Goal: Transaction & Acquisition: Obtain resource

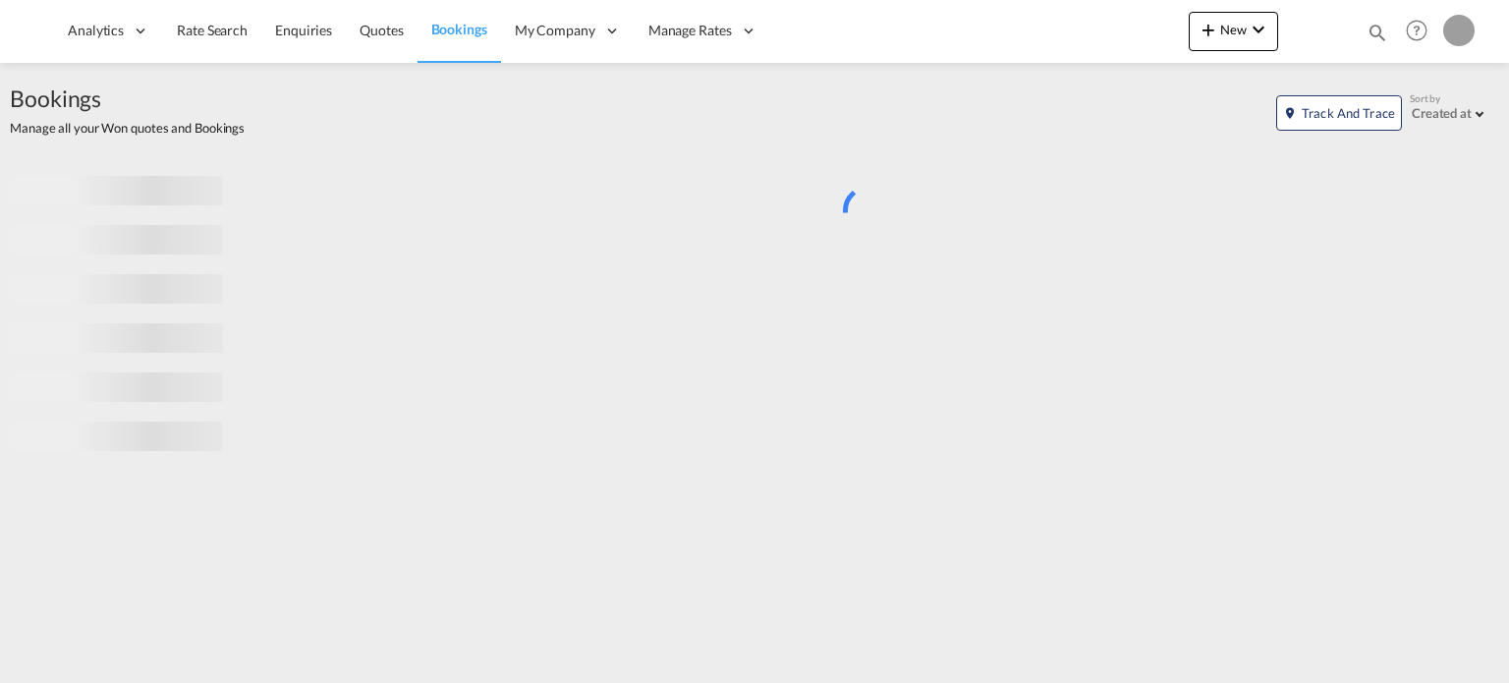
click at [1376, 30] on md-icon "icon-magnify" at bounding box center [1378, 33] width 22 height 22
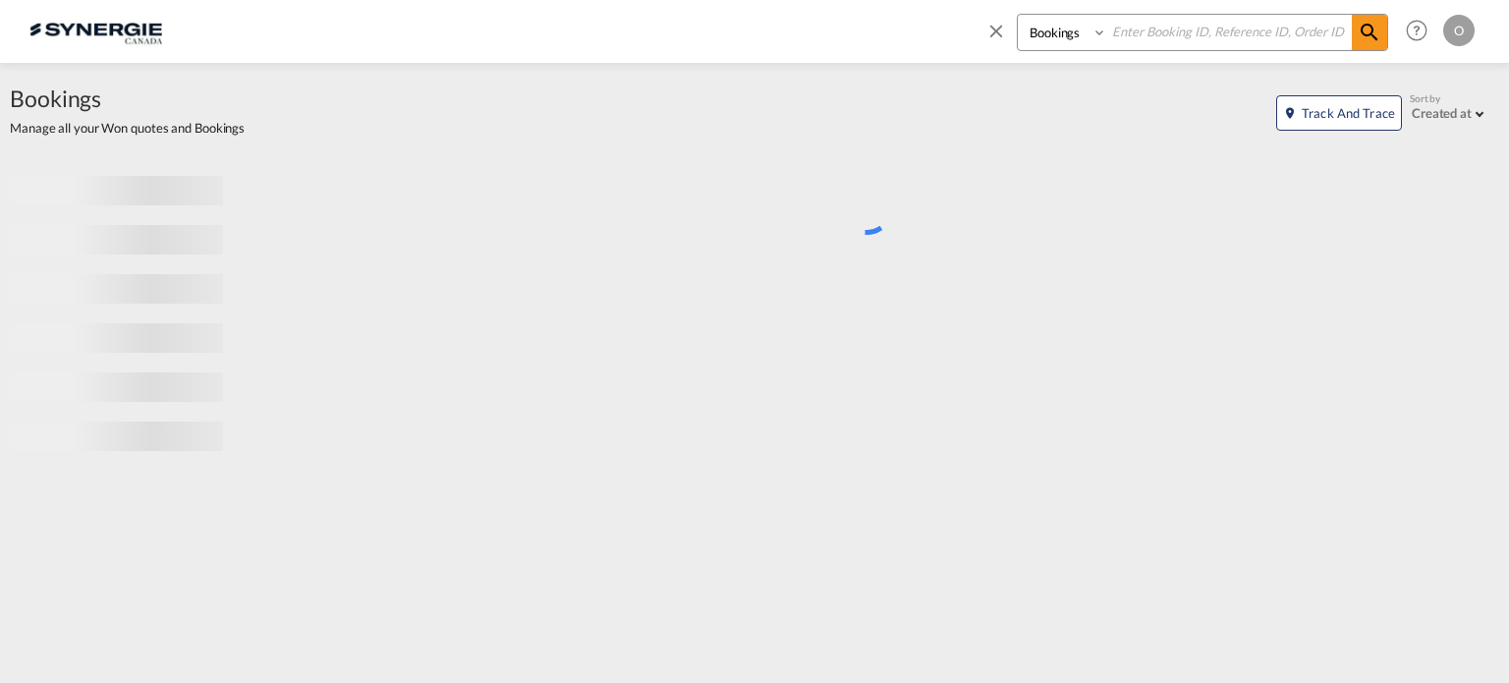
click at [1058, 34] on select "Bookings Quotes Enquiries" at bounding box center [1064, 32] width 93 height 35
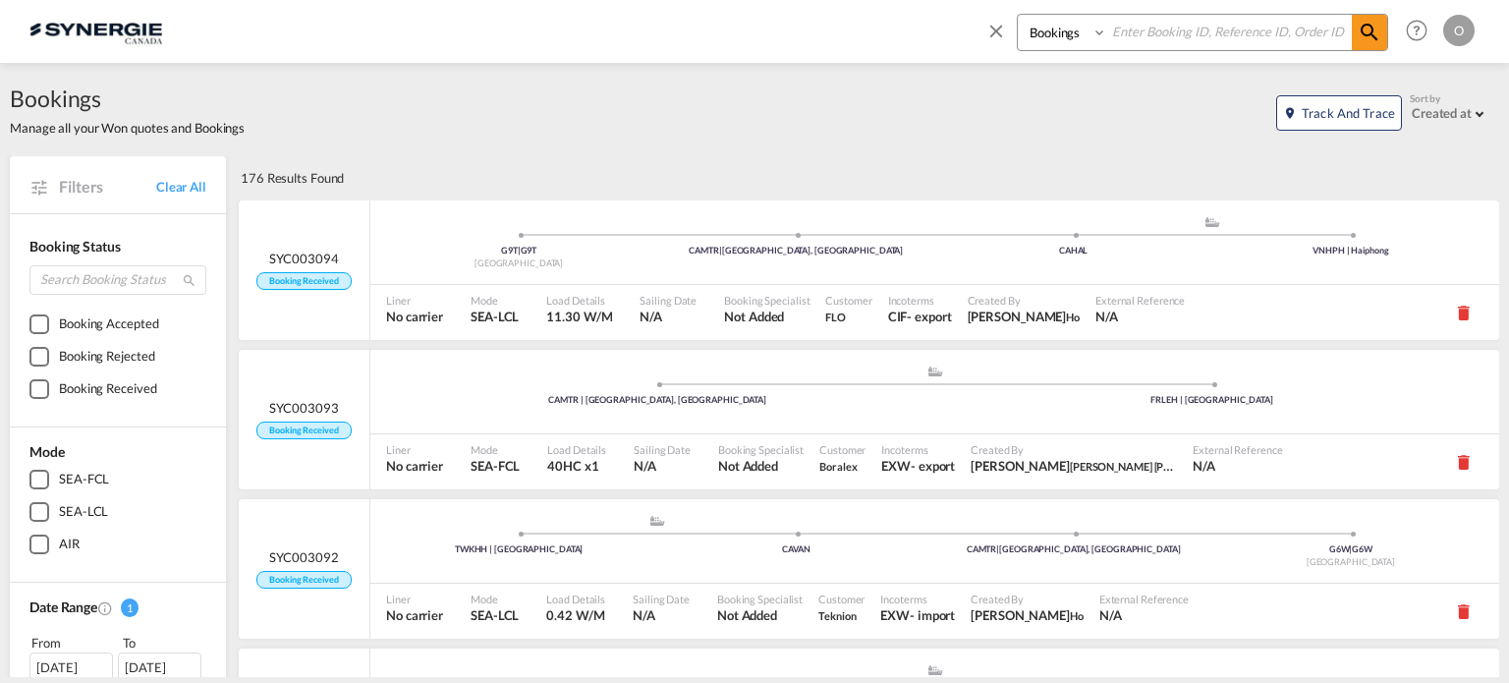
select select "Quotes"
click at [1018, 15] on select "Bookings Quotes Enquiries" at bounding box center [1064, 32] width 93 height 35
click at [1141, 33] on input at bounding box center [1229, 32] width 245 height 34
paste input "SYC000014251"
type input "SYC000014251"
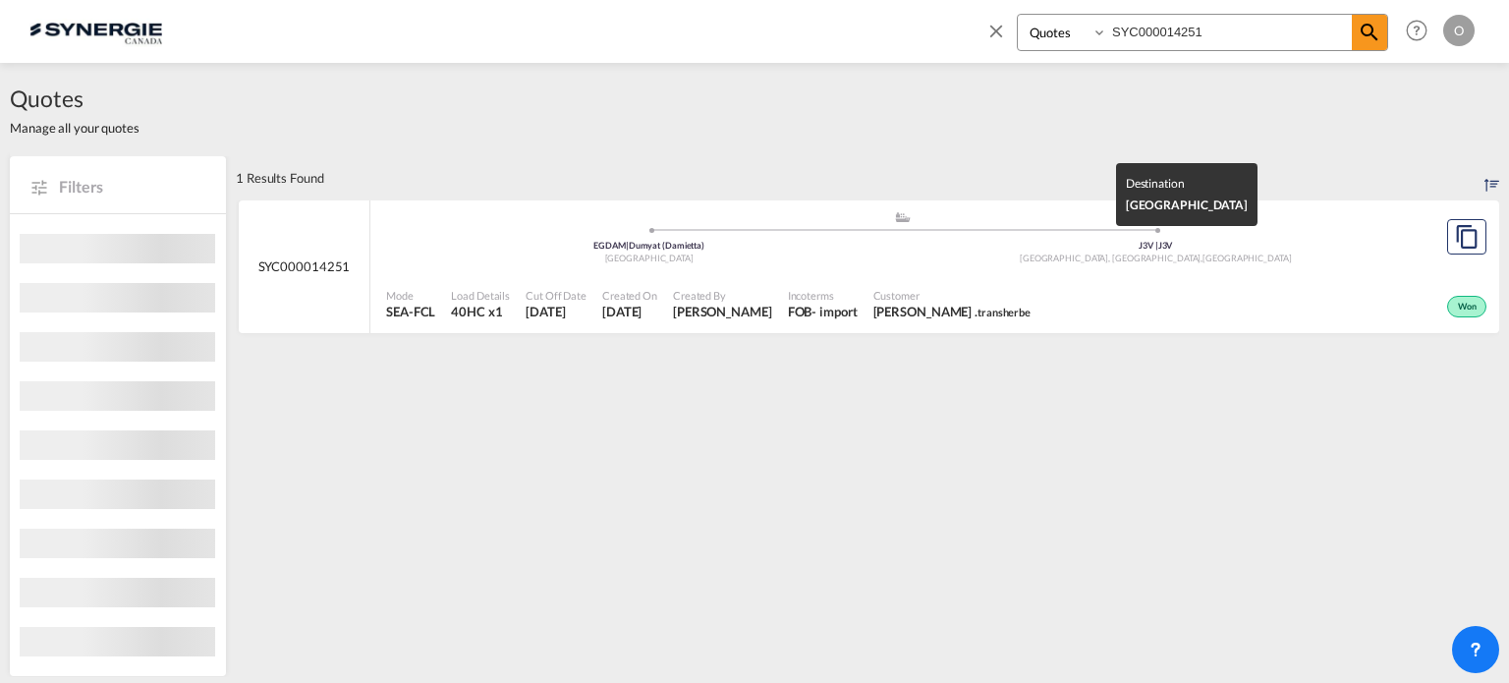
click at [1085, 249] on div "J3V | J3V" at bounding box center [1156, 246] width 507 height 13
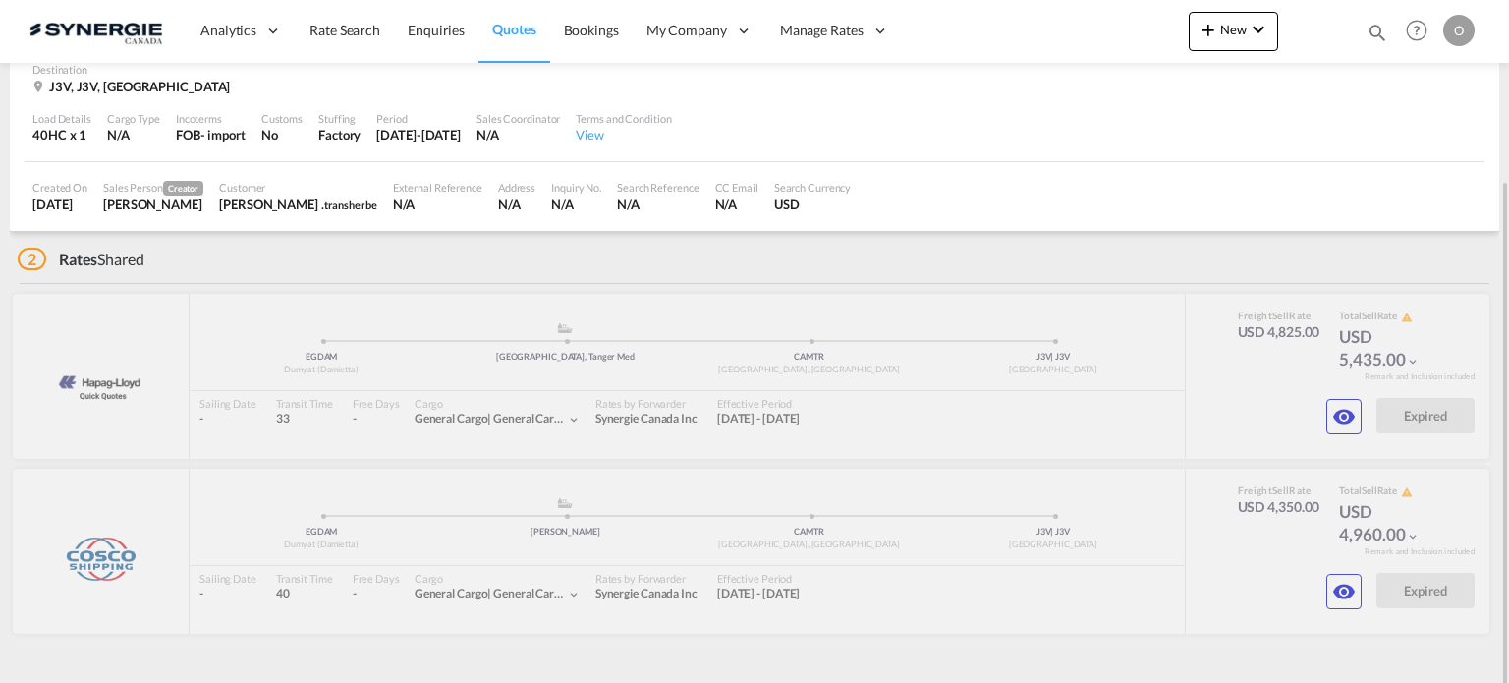
scroll to position [186, 0]
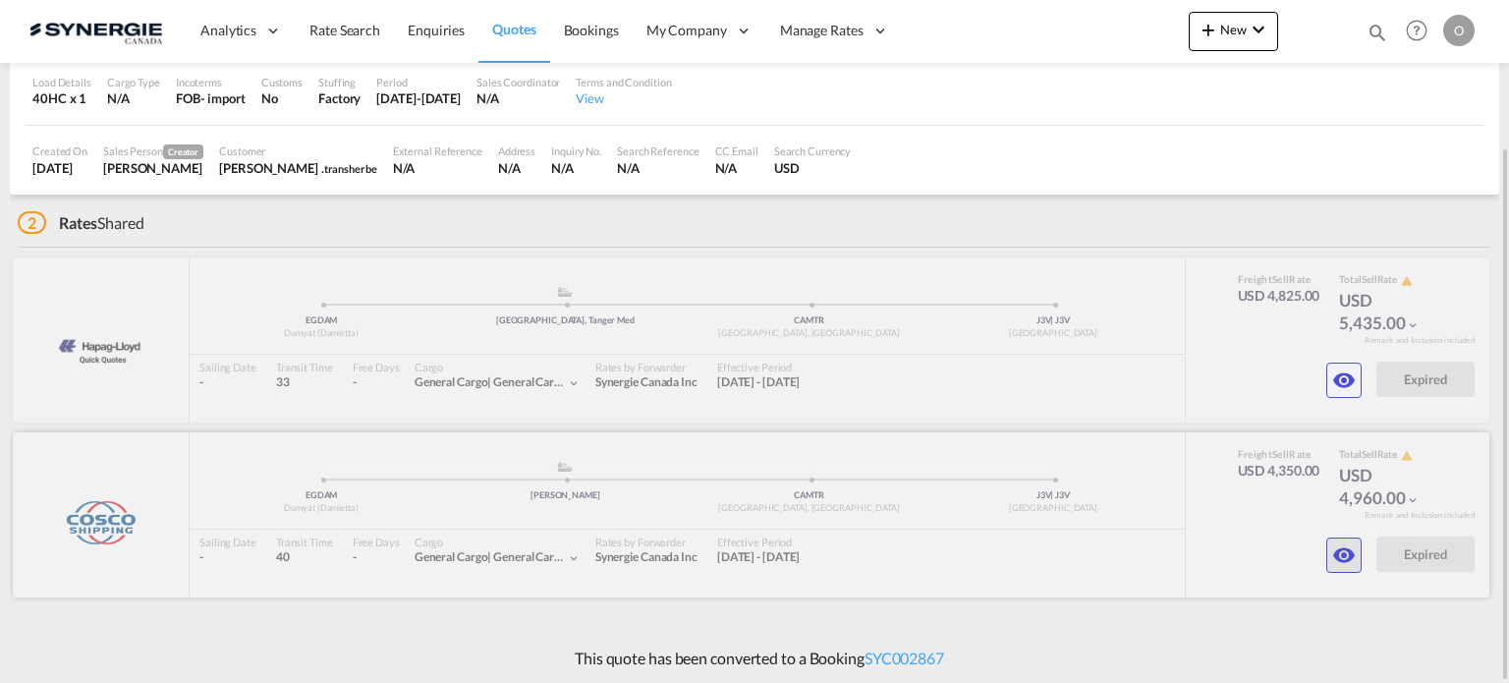
click at [1356, 559] on button "button" at bounding box center [1344, 555] width 35 height 35
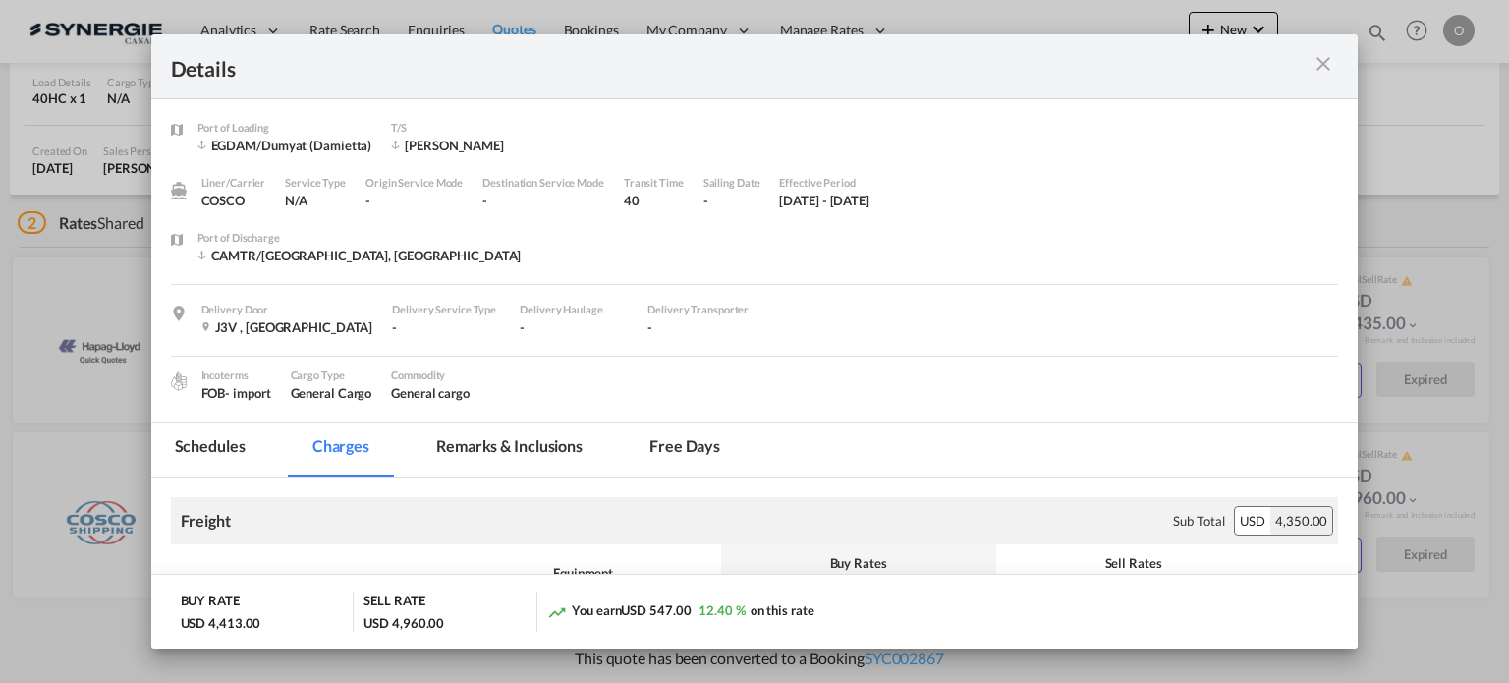
click at [1325, 56] on md-icon "icon-close m-3 fg-AAA8AD cursor" at bounding box center [1324, 64] width 24 height 24
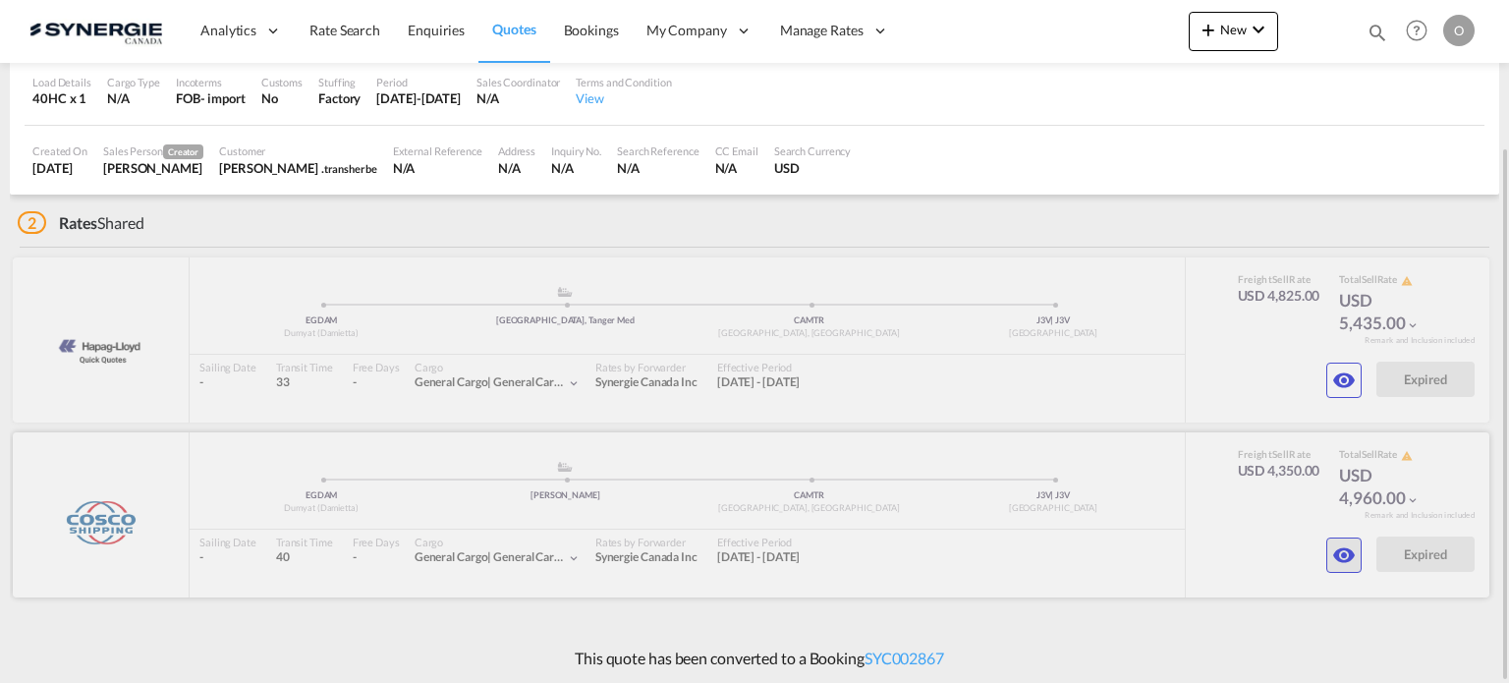
click at [1344, 559] on md-icon "icon-eye" at bounding box center [1345, 555] width 24 height 24
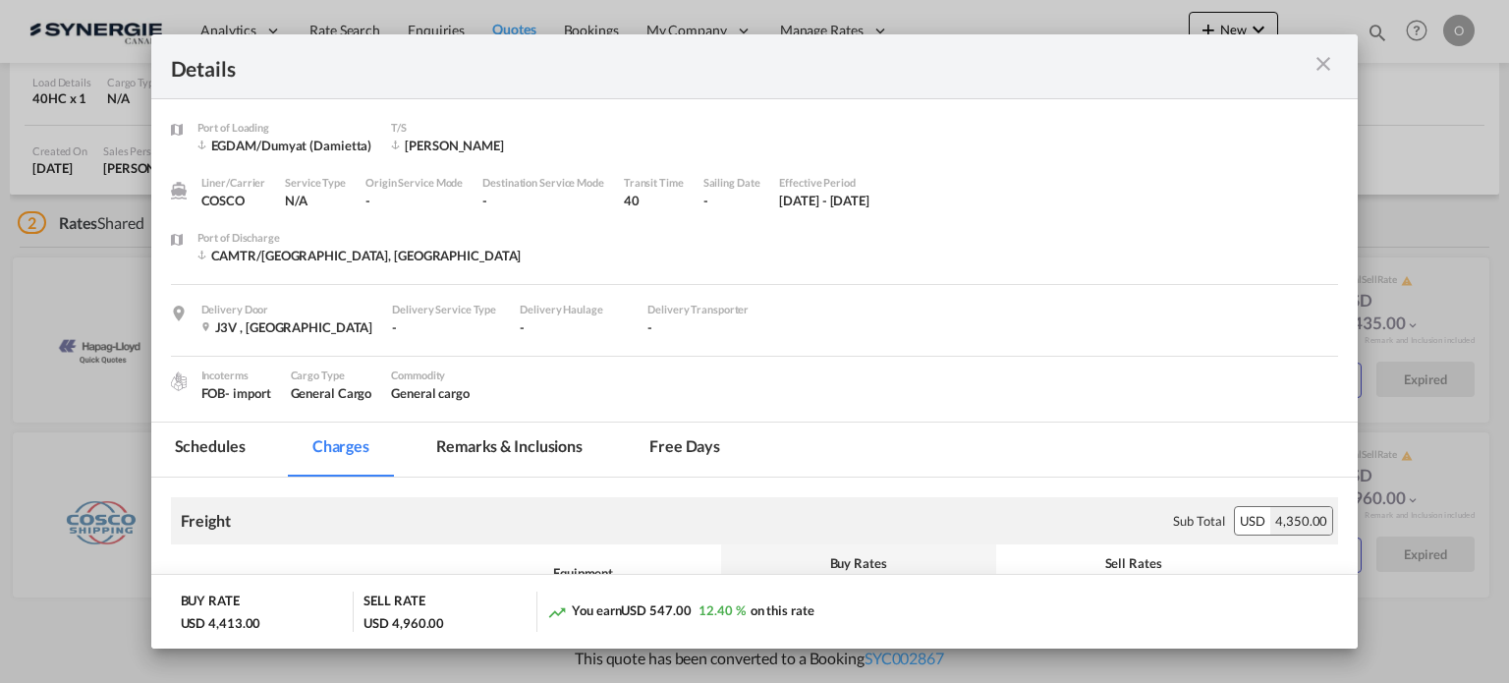
click at [1326, 67] on md-icon "icon-close m-3 fg-AAA8AD cursor" at bounding box center [1324, 64] width 24 height 24
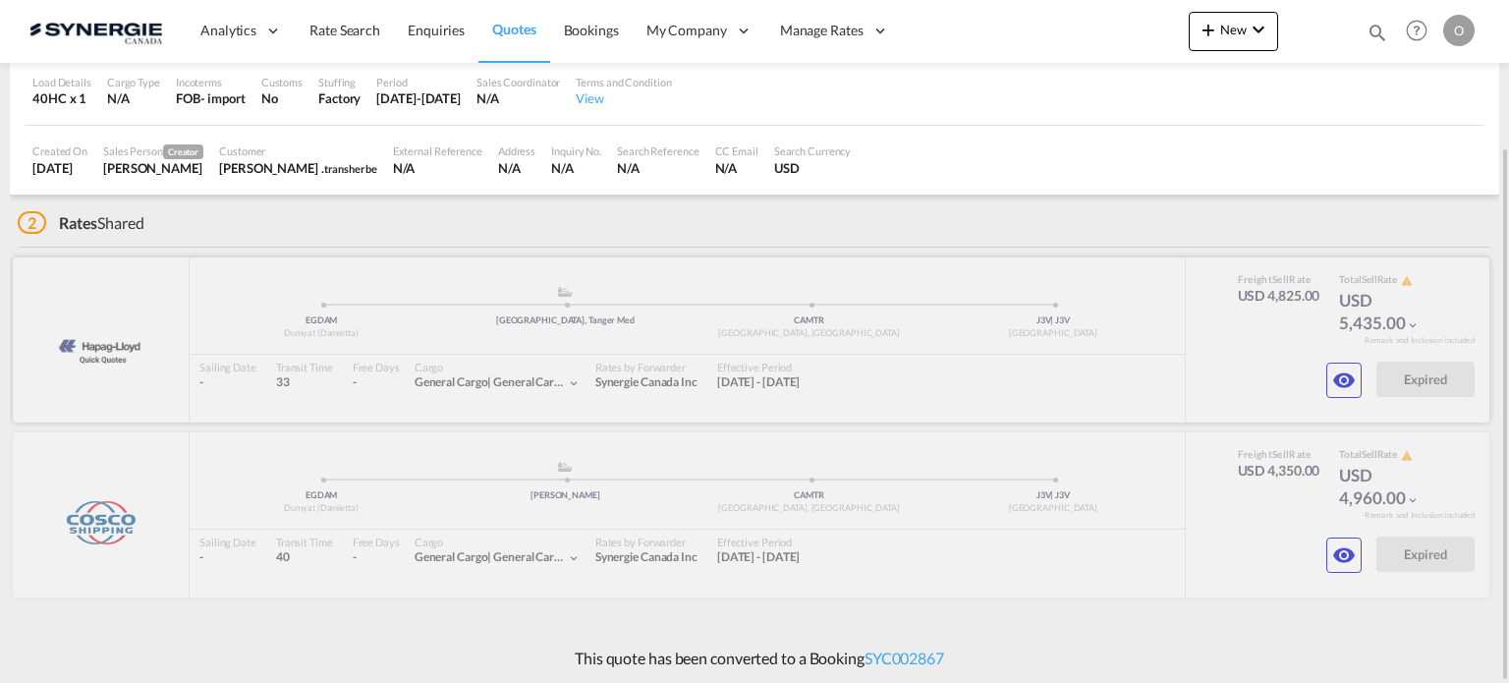
scroll to position [0, 0]
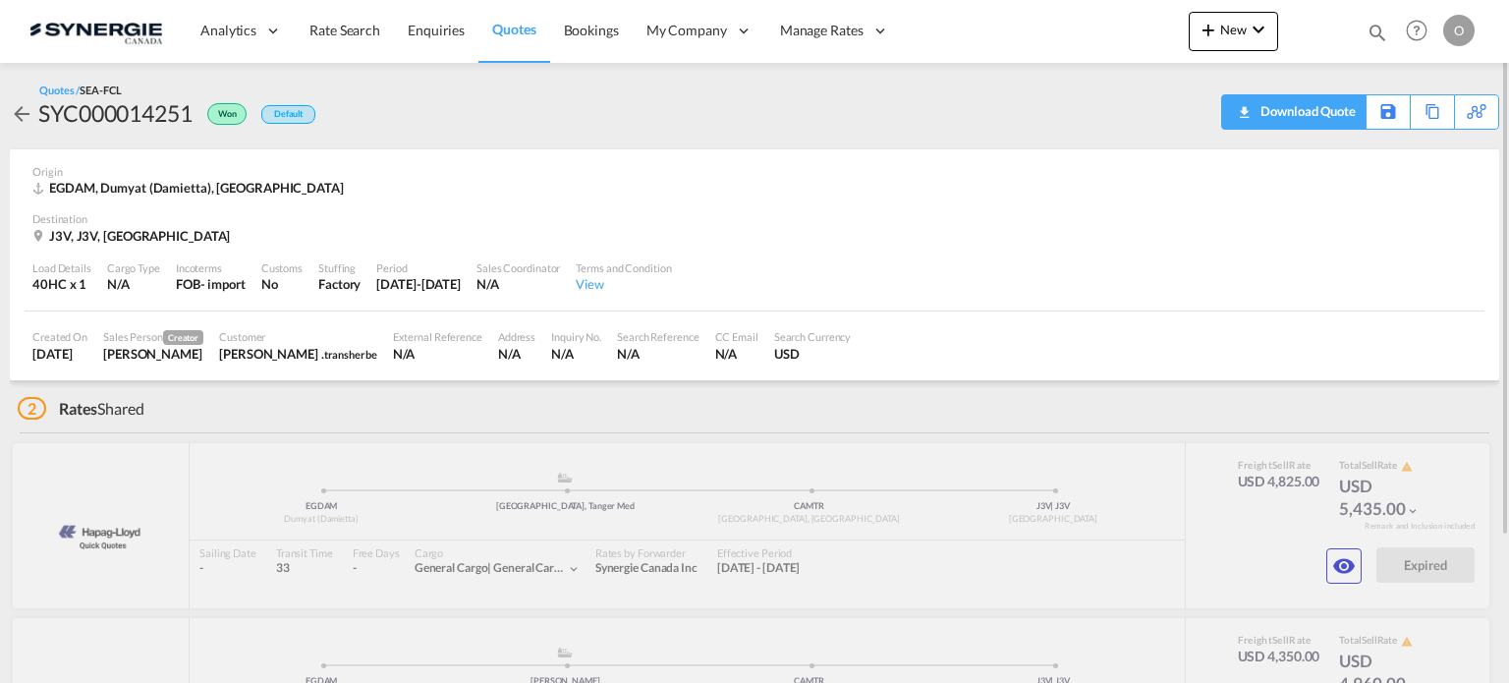
click at [1323, 107] on div "Download Quote" at bounding box center [1306, 110] width 100 height 31
